Goal: Feedback & Contribution: Contribute content

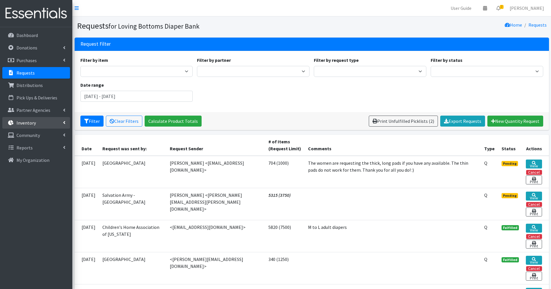
click at [27, 121] on p "Inventory" at bounding box center [25, 123] width 19 height 6
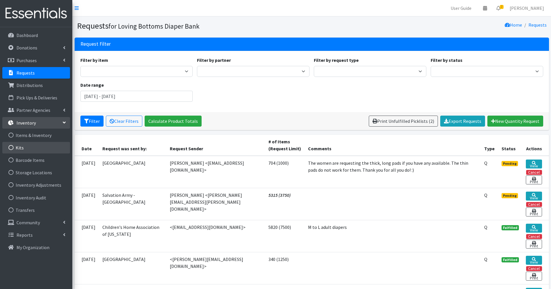
click at [35, 149] on link "Kits" at bounding box center [36, 148] width 68 height 12
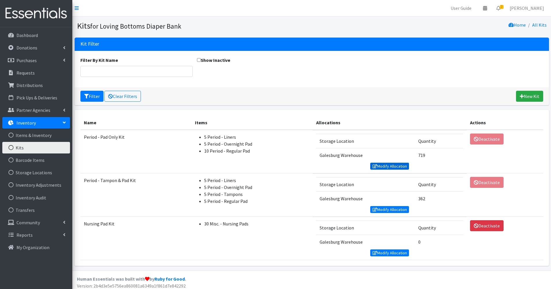
click at [392, 167] on link "Modify Allocation" at bounding box center [389, 166] width 39 height 7
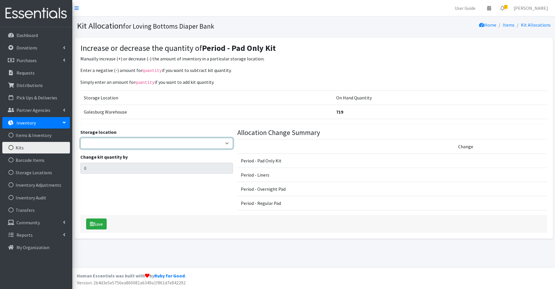
click at [199, 147] on select "Galesburg Warehouse" at bounding box center [156, 143] width 153 height 11
select select "1"
click at [80, 138] on select "Galesburg Warehouse" at bounding box center [156, 143] width 153 height 11
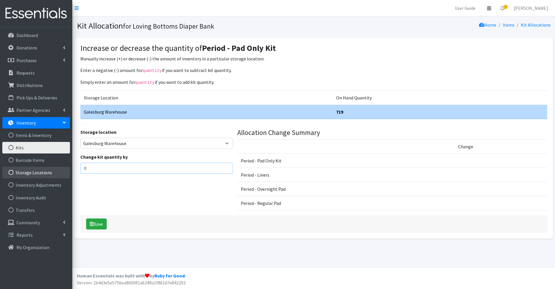
drag, startPoint x: 121, startPoint y: 172, endPoint x: 22, endPoint y: 172, distance: 99.2
click at [22, 172] on div "User Guide 0 Pick-ups remaining this week View Calendar 2 2 Requests 0 Partner …" at bounding box center [277, 133] width 555 height 267
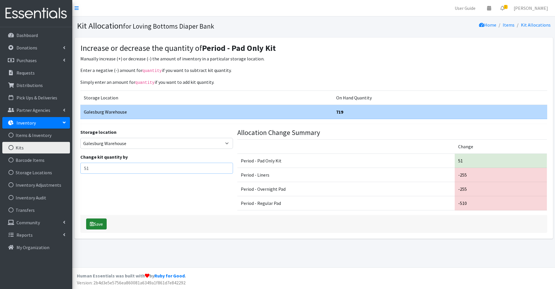
type input "51"
click at [103, 224] on button "Save" at bounding box center [96, 224] width 21 height 11
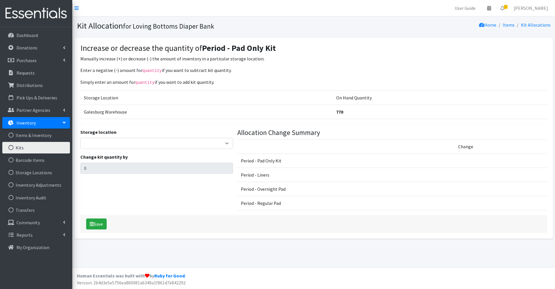
click at [24, 146] on link "Kits" at bounding box center [36, 148] width 68 height 12
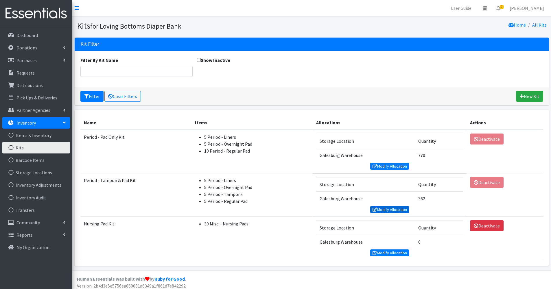
click at [389, 209] on link "Modify Allocation" at bounding box center [389, 209] width 39 height 7
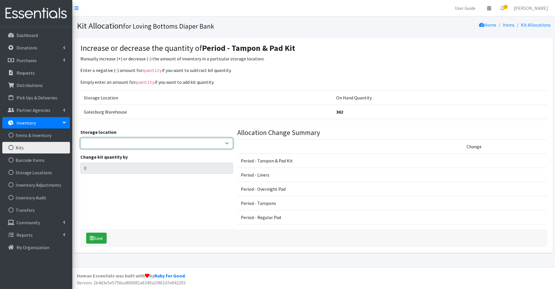
click at [137, 144] on select "Galesburg Warehouse" at bounding box center [156, 143] width 153 height 11
click at [125, 141] on select "Galesburg Warehouse" at bounding box center [156, 143] width 153 height 11
select select "1"
click at [80, 138] on select "Galesburg Warehouse" at bounding box center [156, 143] width 153 height 11
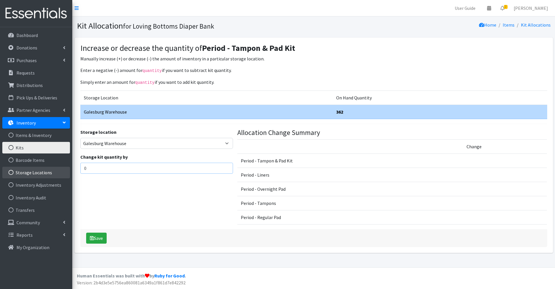
drag, startPoint x: 90, startPoint y: 169, endPoint x: 43, endPoint y: 177, distance: 48.2
click at [43, 177] on div "User Guide 0 Pick-ups remaining this week View Calendar 2 2 Requests 0 Partner …" at bounding box center [277, 133] width 555 height 267
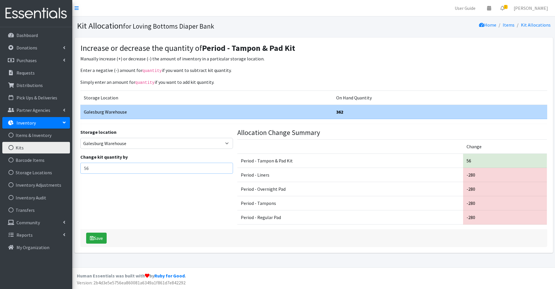
type input "56"
click at [131, 191] on div "Storage location Galesburg Warehouse Change kit quantity by 56" at bounding box center [156, 179] width 157 height 101
click at [98, 238] on button "Save" at bounding box center [96, 238] width 21 height 11
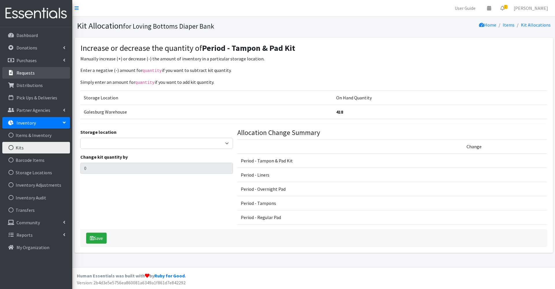
click at [45, 73] on link "Requests" at bounding box center [36, 73] width 68 height 12
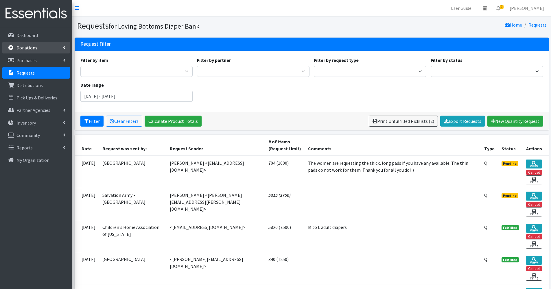
click at [34, 47] on p "Donations" at bounding box center [26, 48] width 21 height 6
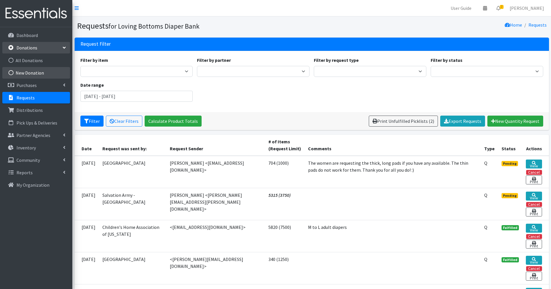
click at [32, 71] on link "New Donation" at bounding box center [36, 73] width 68 height 12
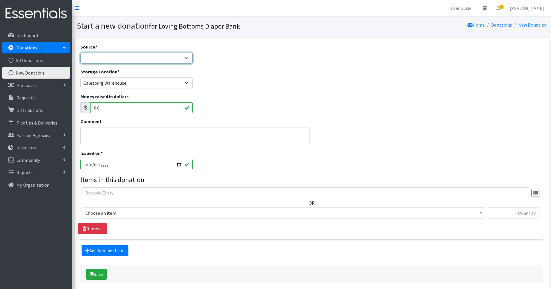
click at [153, 60] on select "Product Drive Manufacturer Donation Site Misc. Donation" at bounding box center [136, 58] width 112 height 11
select select "Donation Site"
click at [80, 53] on select "Product Drive Manufacturer Donation Site Misc. Donation" at bounding box center [136, 58] width 112 height 11
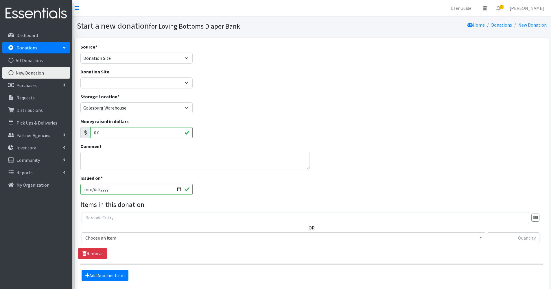
click at [134, 76] on div "Donation Site [GEOGRAPHIC_DATA] Amazon Wish List Compassus Hospice Eagle View -…" at bounding box center [136, 78] width 112 height 20
click at [115, 86] on select "Abingdon Community Center Amazon Wish List Compassus Hospice Eagle View - Oquaw…" at bounding box center [136, 82] width 112 height 11
select select "114"
click at [80, 77] on select "Abingdon Community Center Amazon Wish List Compassus Hospice Eagle View - Oquaw…" at bounding box center [136, 82] width 112 height 11
click at [180, 192] on input "[DATE]" at bounding box center [136, 189] width 112 height 11
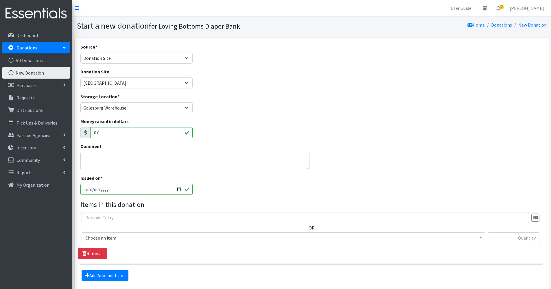
type input "[DATE]"
click at [176, 239] on span "Choose an item" at bounding box center [283, 238] width 396 height 8
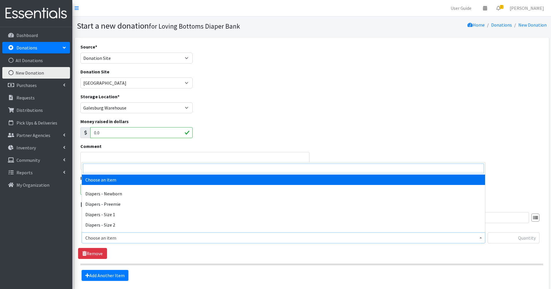
click at [159, 170] on input "search" at bounding box center [283, 169] width 401 height 10
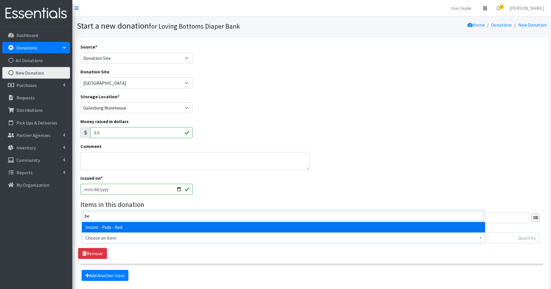
type input "bed"
select select "106"
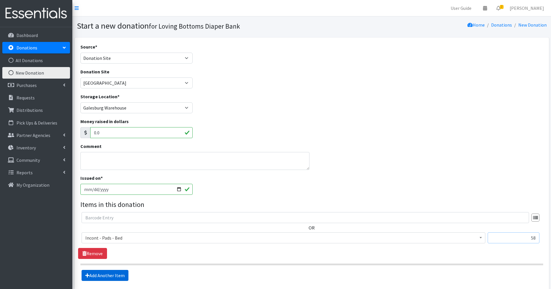
type input "58"
click at [115, 278] on link "Add Another Item" at bounding box center [105, 275] width 47 height 11
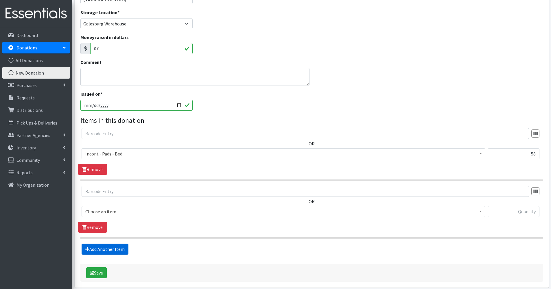
scroll to position [109, 0]
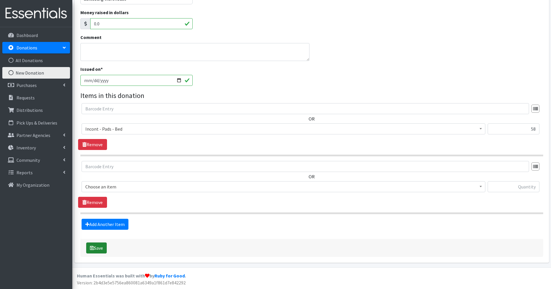
click at [93, 250] on icon "submit" at bounding box center [92, 248] width 4 height 5
